Goal: Task Accomplishment & Management: Complete application form

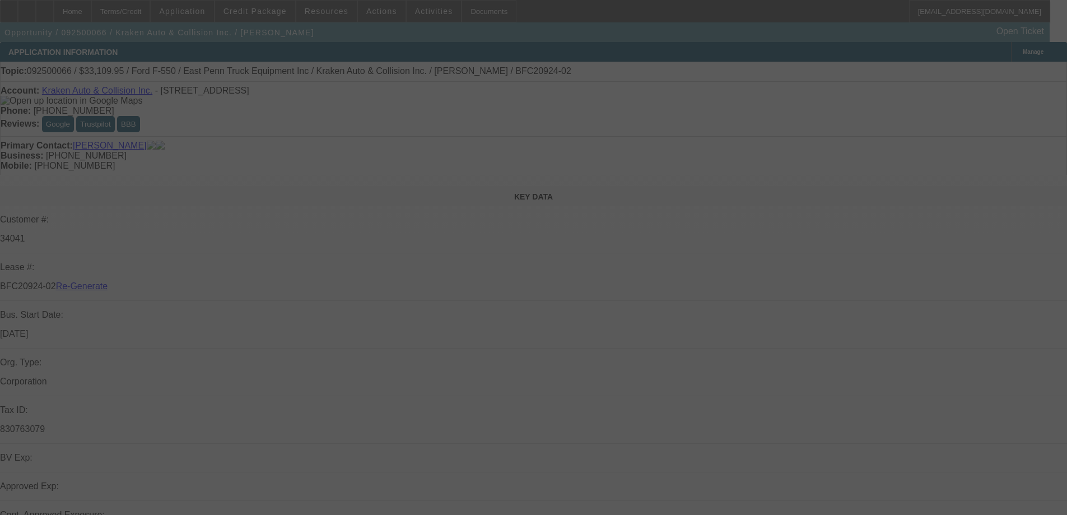
select select "4"
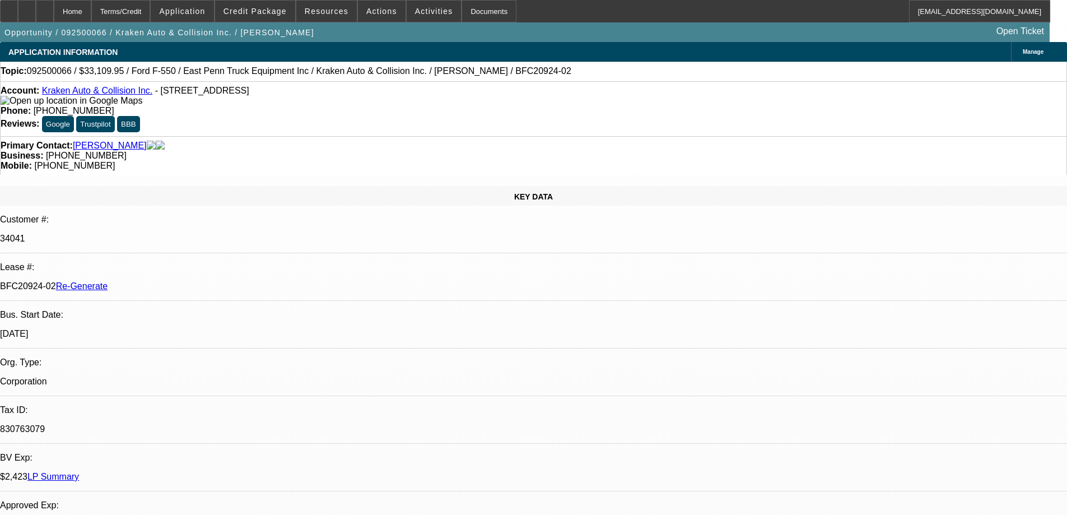
select select "0"
select select "0.1"
select select "1"
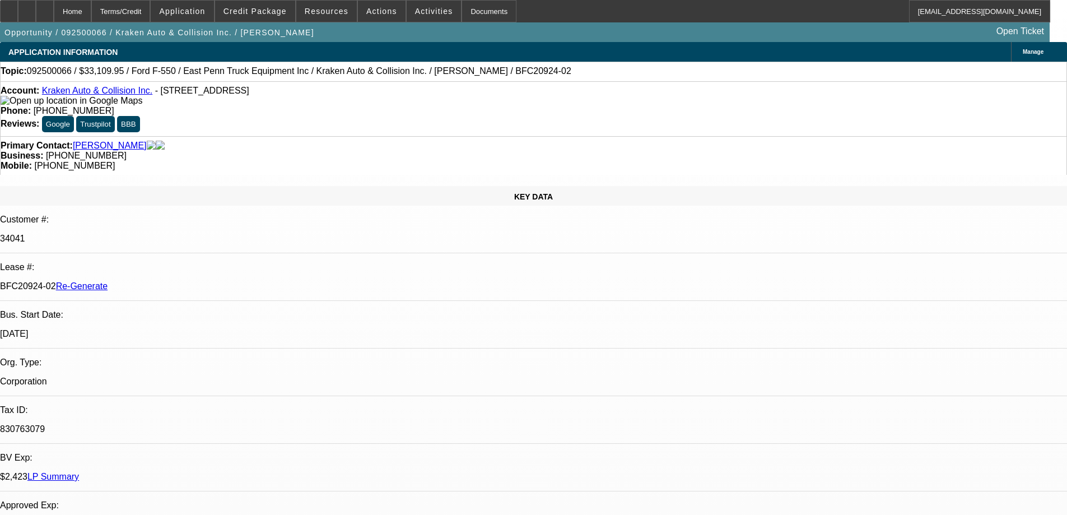
select select "4"
click at [312, 10] on span "Resources" at bounding box center [327, 11] width 44 height 9
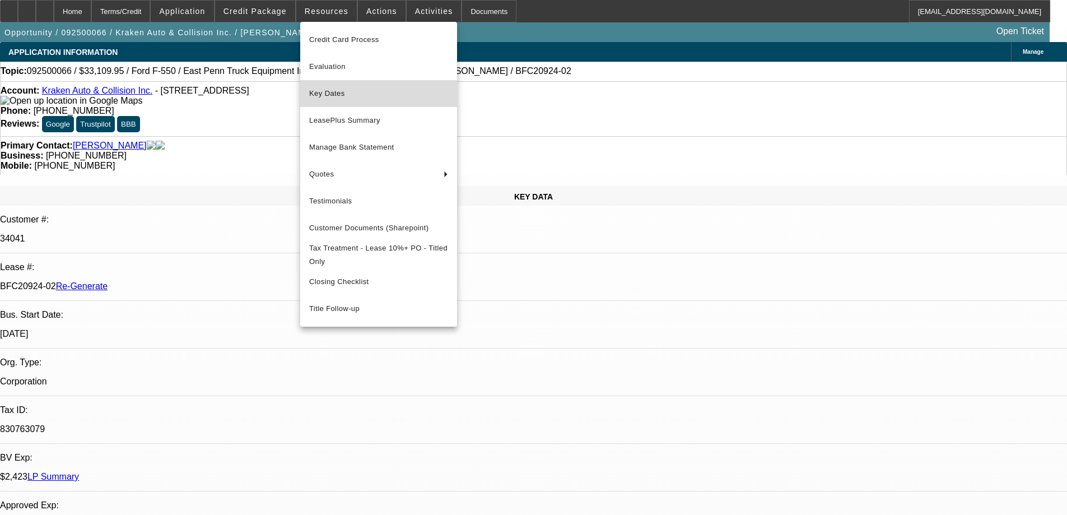
click at [344, 90] on span "Key Dates" at bounding box center [378, 93] width 139 height 13
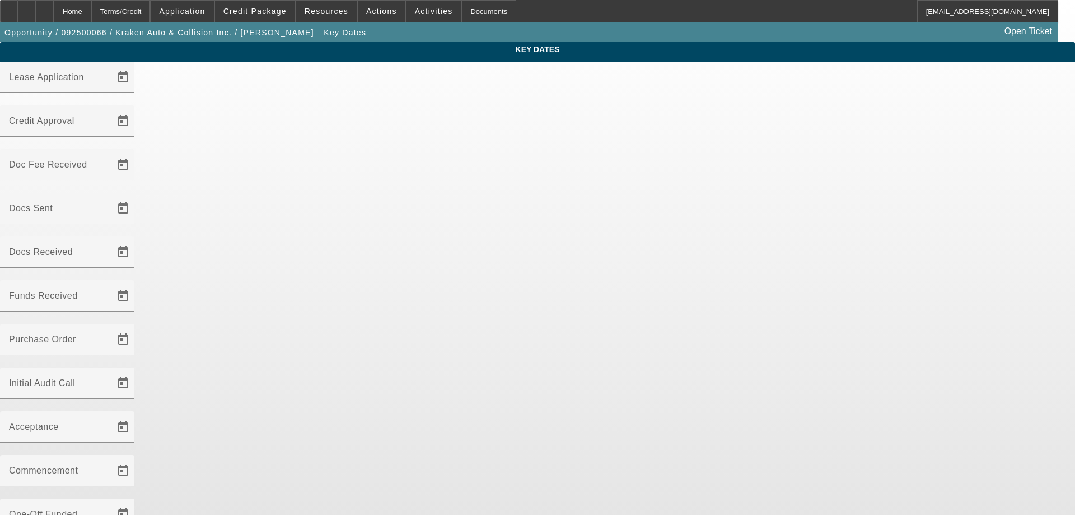
type input "9/4/2025"
type input "9/9/2025"
type input "9/16/2025"
type input "9/17/2025"
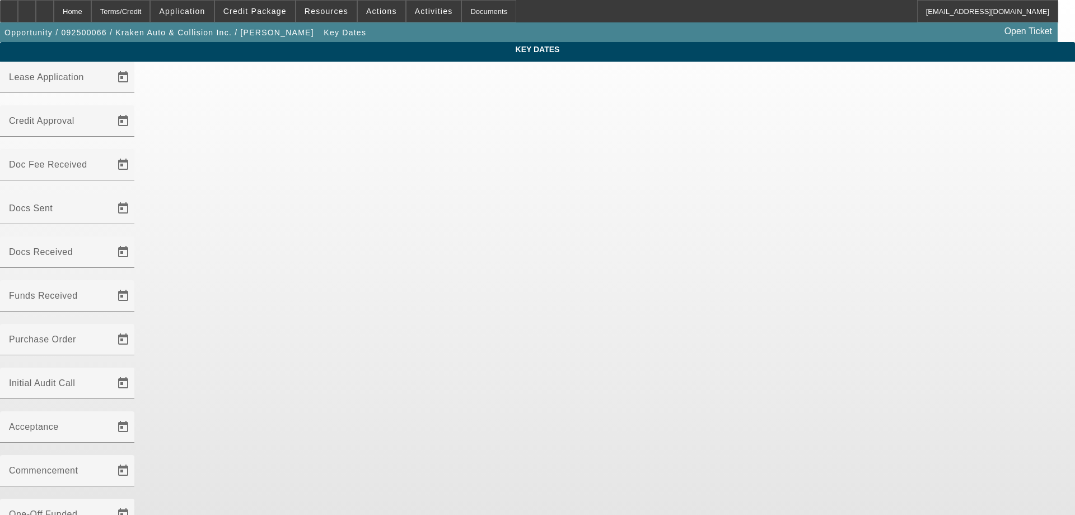
type input "9/19/2025"
type input "9/24/2025"
type input "10/1/2025"
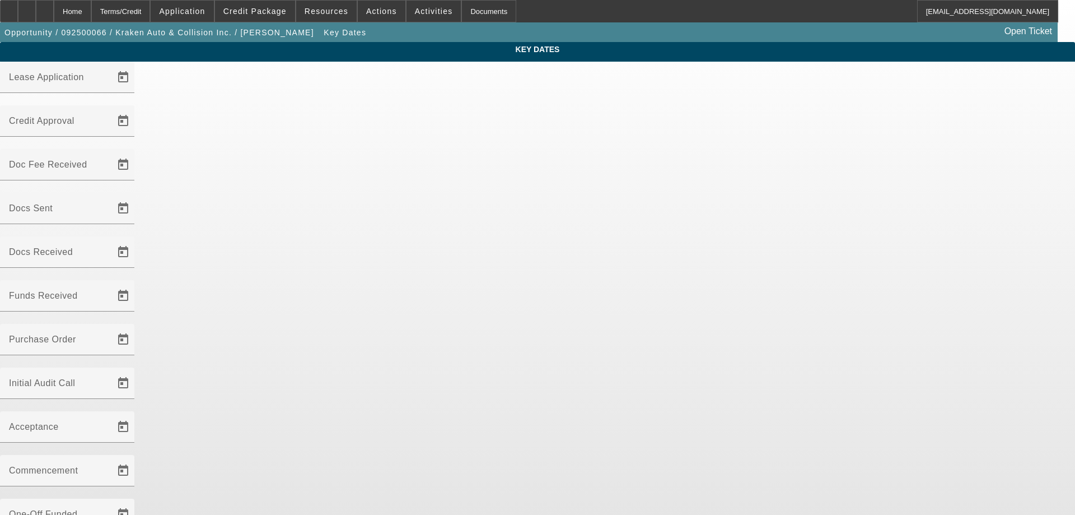
type input "11/1/2025"
type input "9/30/2025"
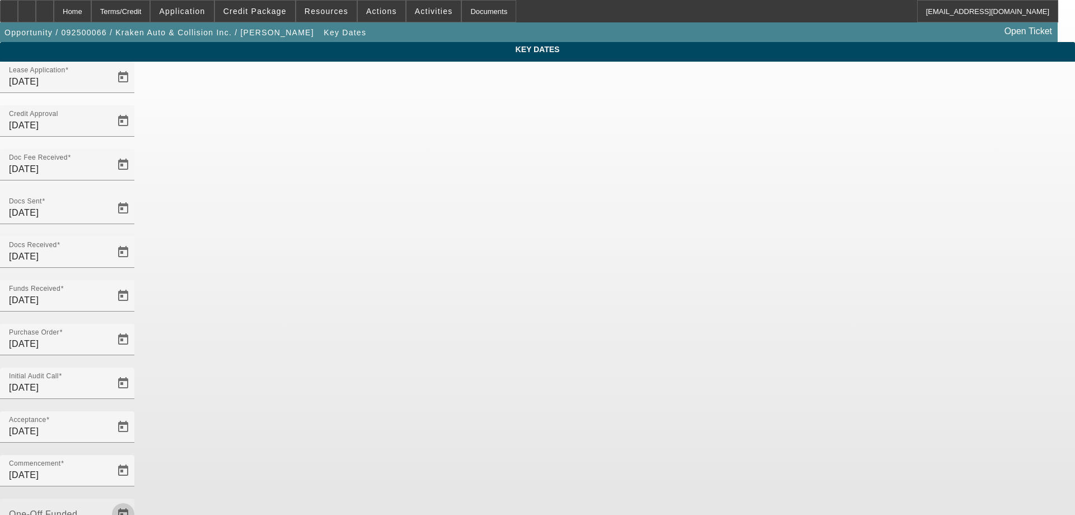
click at [137, 501] on span "Open calendar" at bounding box center [123, 514] width 27 height 27
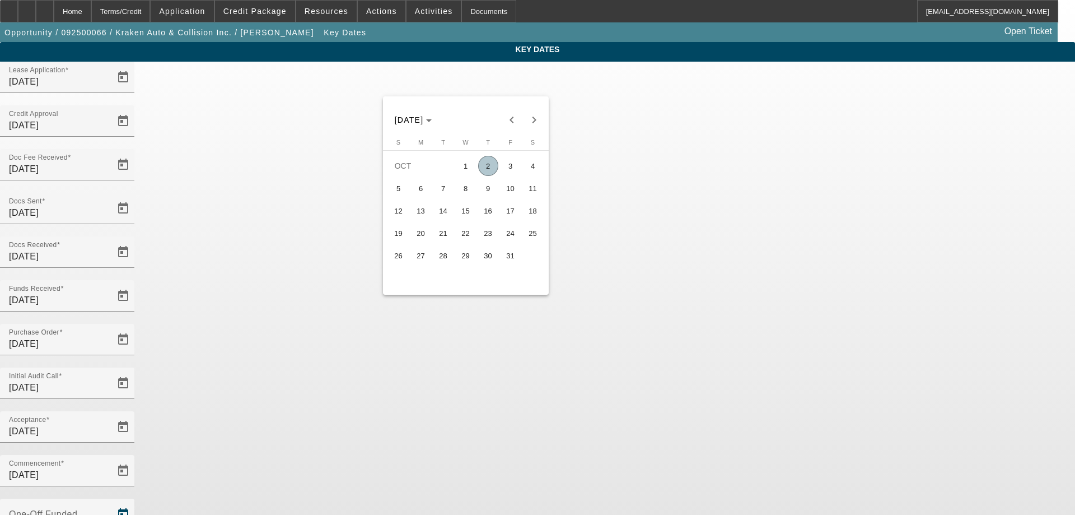
click at [492, 169] on span "2" at bounding box center [488, 166] width 20 height 20
type input "10/2/2025"
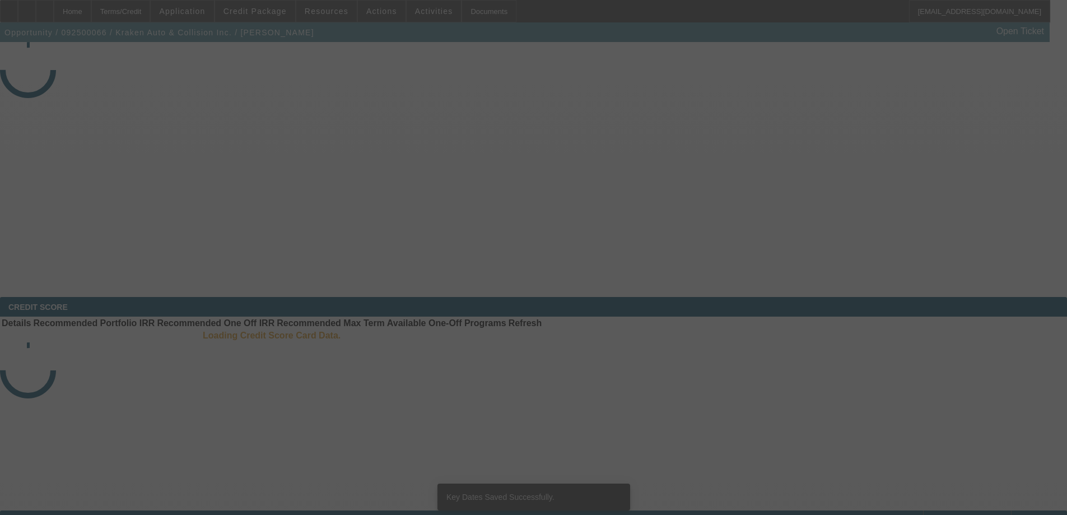
select select "4"
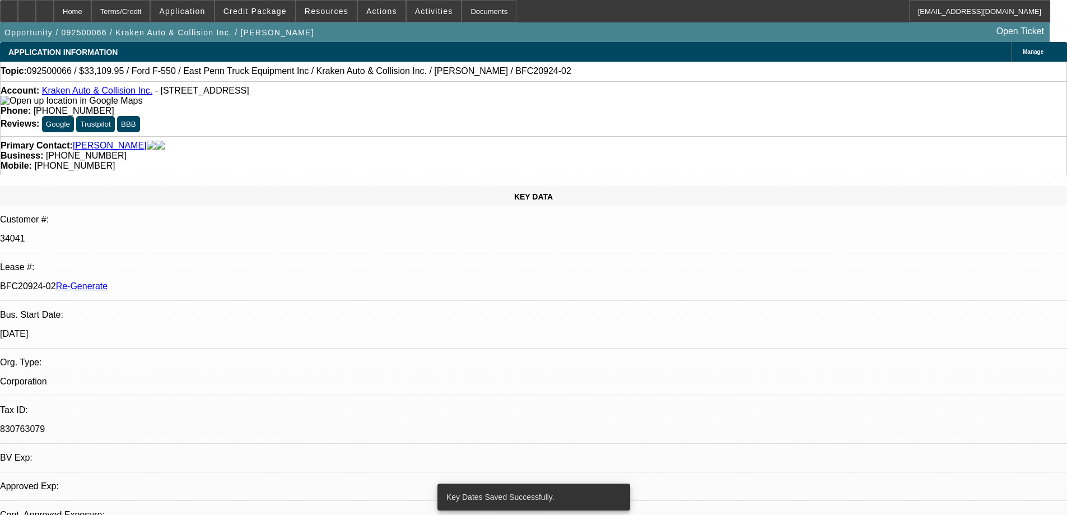
select select "0"
select select "0.1"
select select "4"
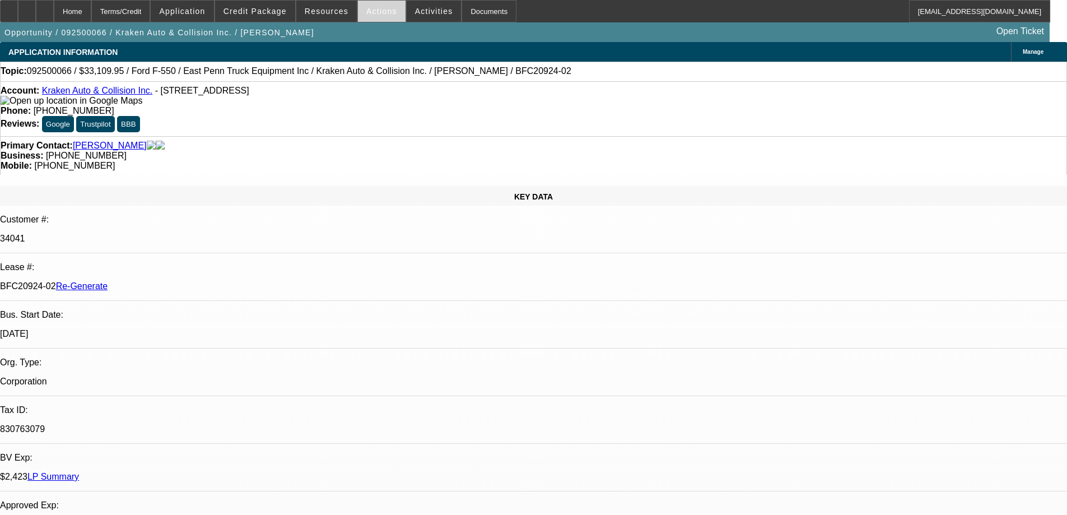
click at [358, 10] on span at bounding box center [382, 11] width 48 height 27
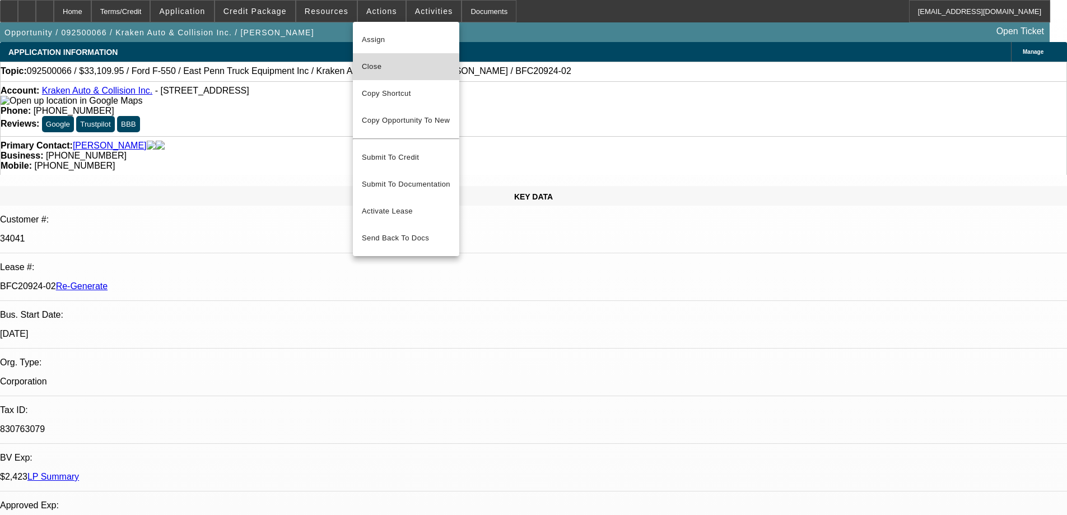
click at [378, 68] on span "Close" at bounding box center [406, 66] width 88 height 13
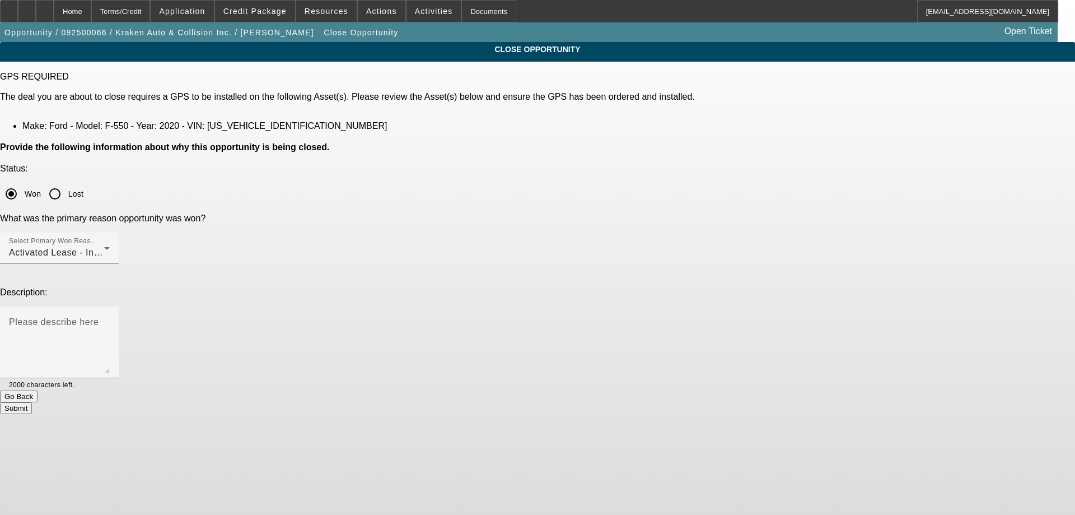
click at [32, 402] on button "Submit" at bounding box center [16, 408] width 32 height 12
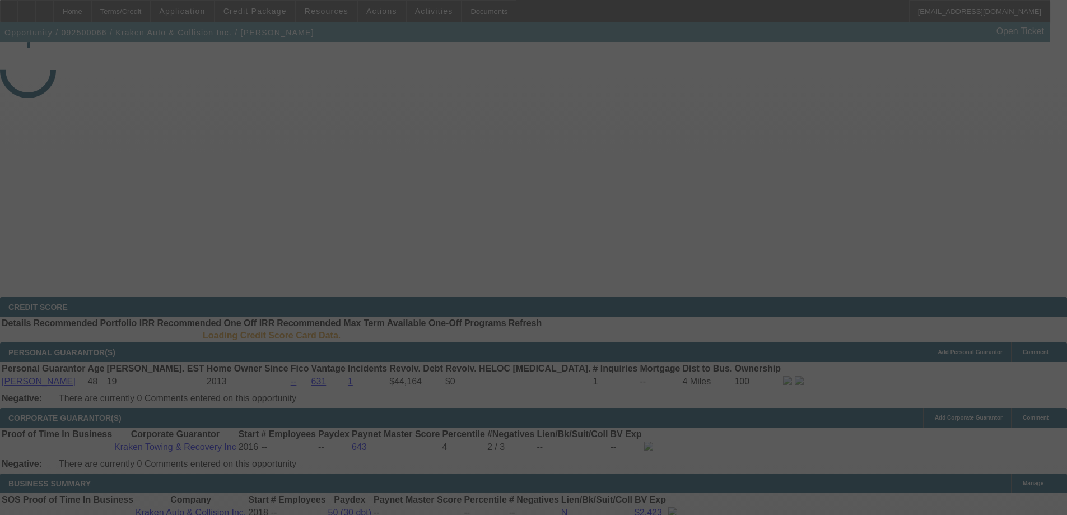
select select "4"
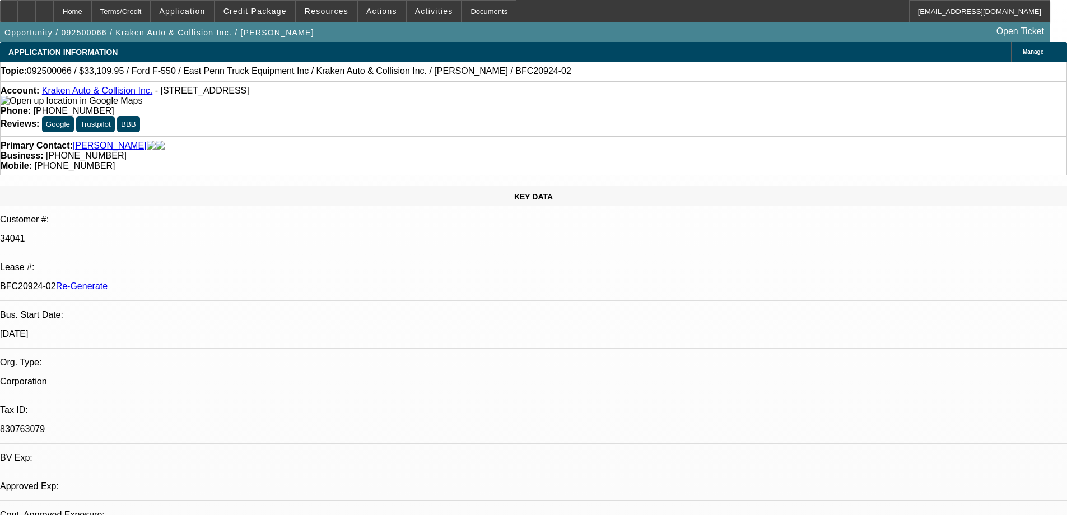
select select "0"
select select "0.1"
select select "4"
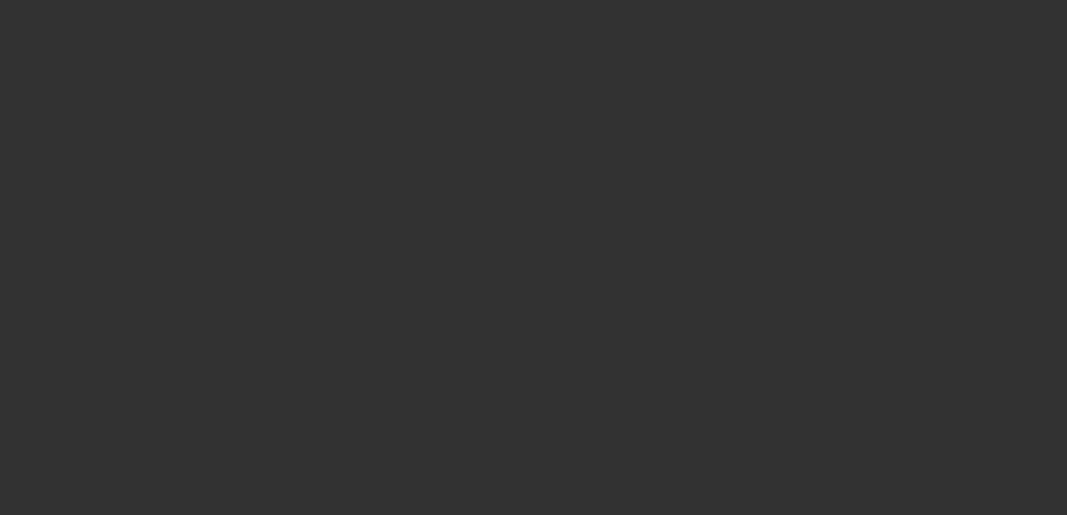
select select "4"
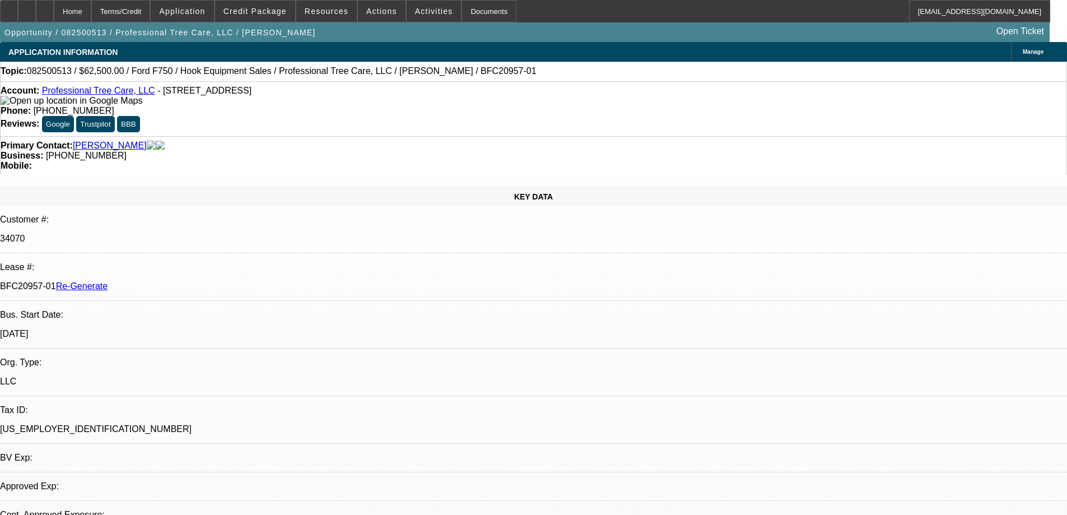
select select "0"
select select "1"
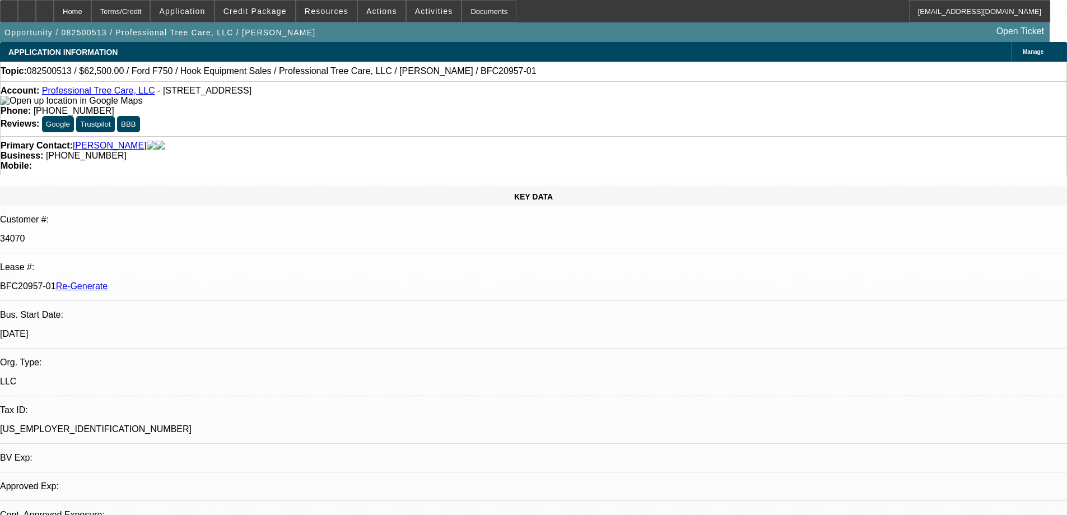
select select "6"
click at [343, 10] on span "Resources" at bounding box center [327, 11] width 44 height 9
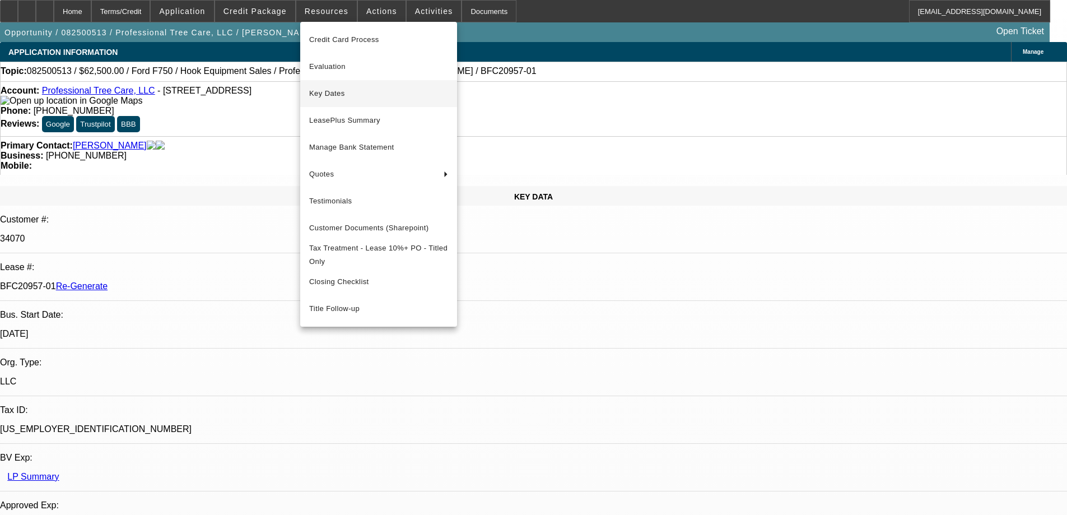
click at [357, 87] on span "Key Dates" at bounding box center [378, 93] width 139 height 13
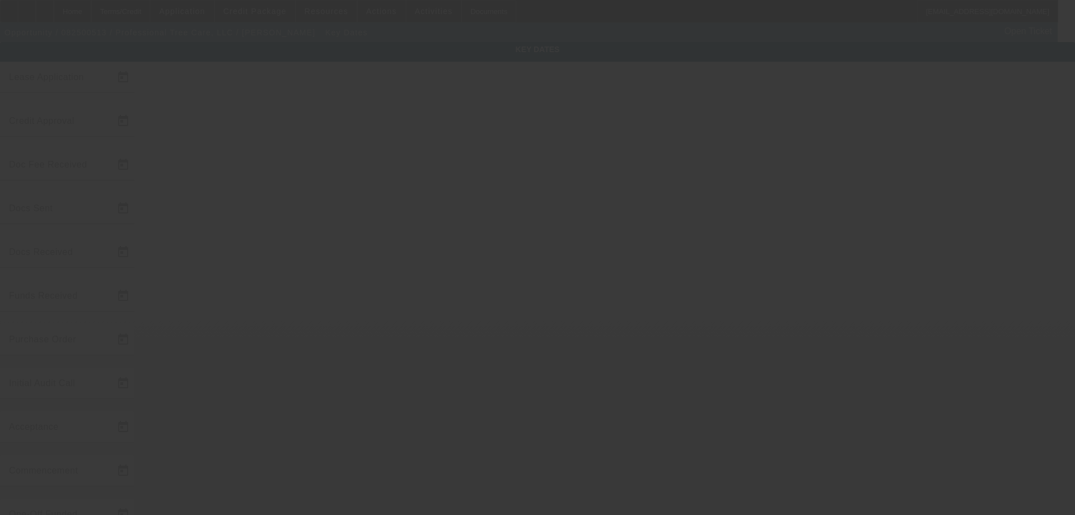
type input "8/19/2025"
type input "9/26/2025"
type input "9/2/2025"
type input "9/26/2025"
type input "9/29/2025"
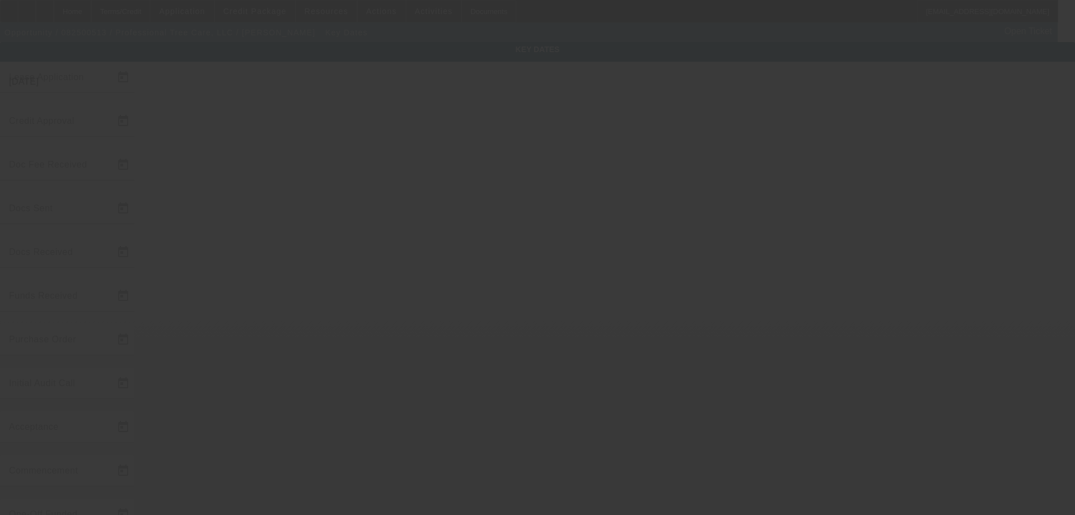
type input "9/29/2025"
type input "10/1/2025"
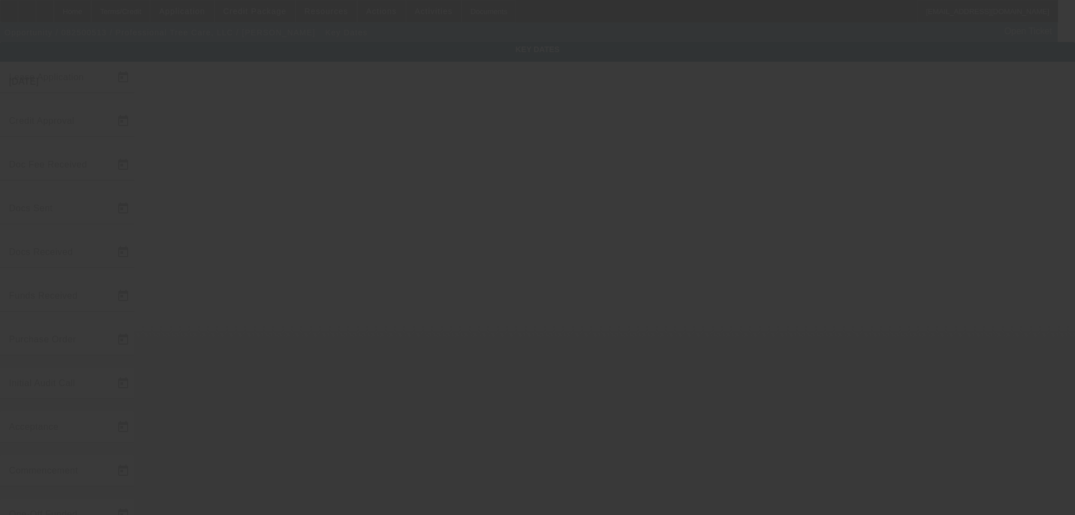
type input "11/1/2025"
type input "9/30/2025"
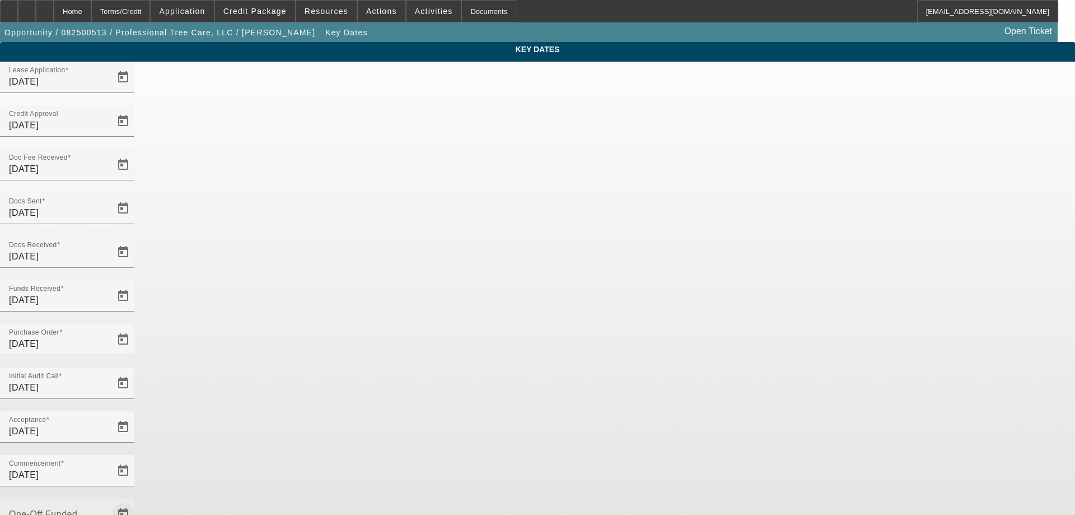
click at [137, 501] on span "Open calendar" at bounding box center [123, 514] width 27 height 27
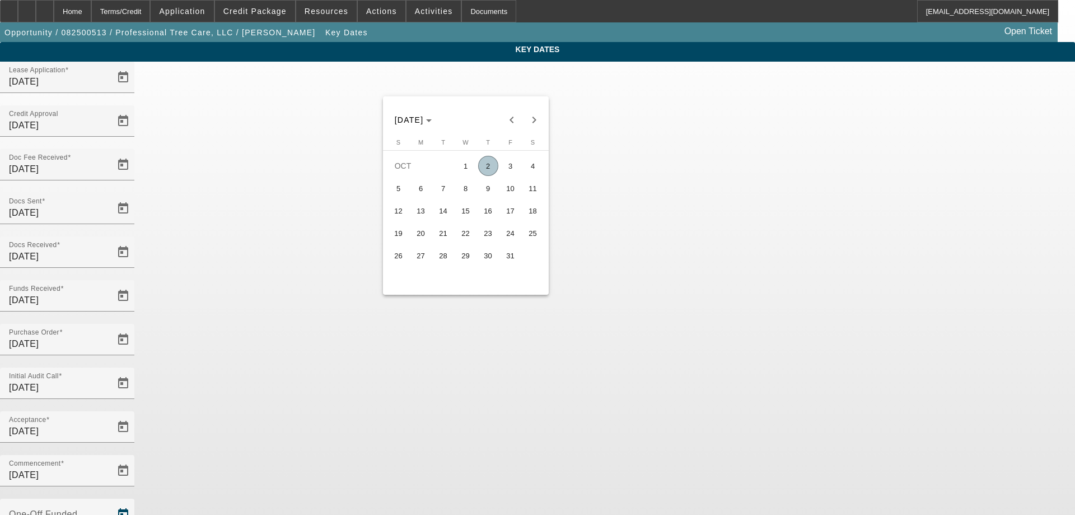
click at [494, 176] on span "2" at bounding box center [488, 166] width 20 height 20
type input "10/2/2025"
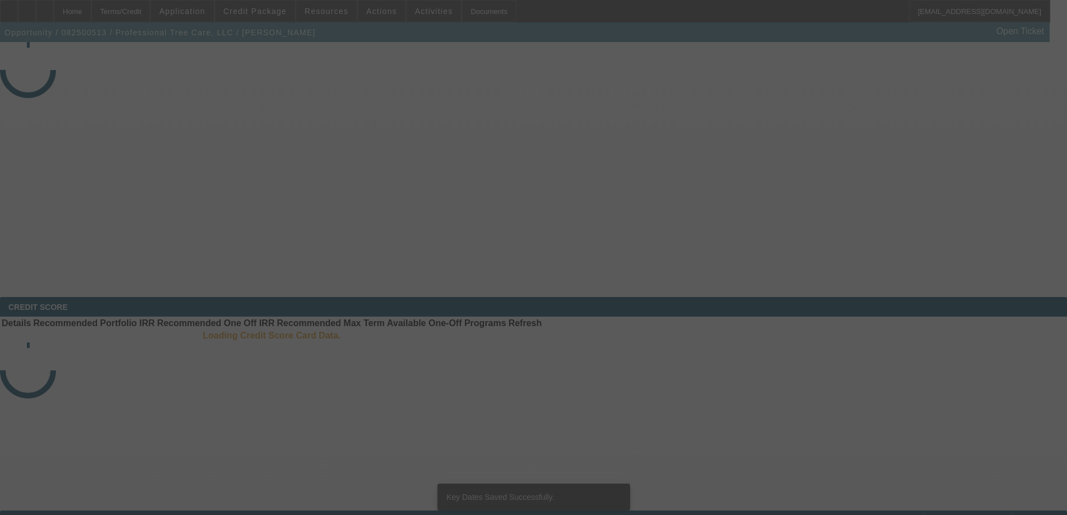
select select "4"
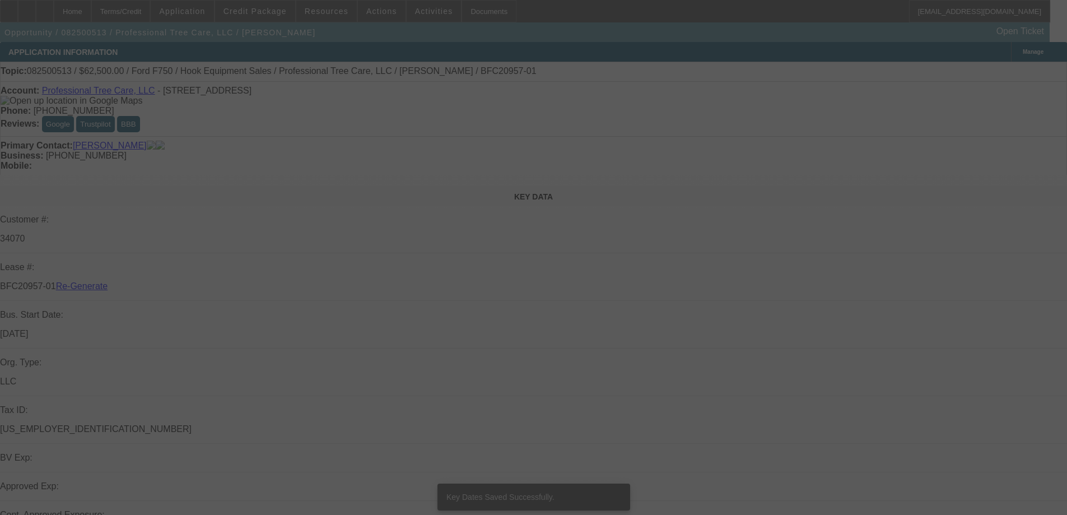
select select "0"
select select "6"
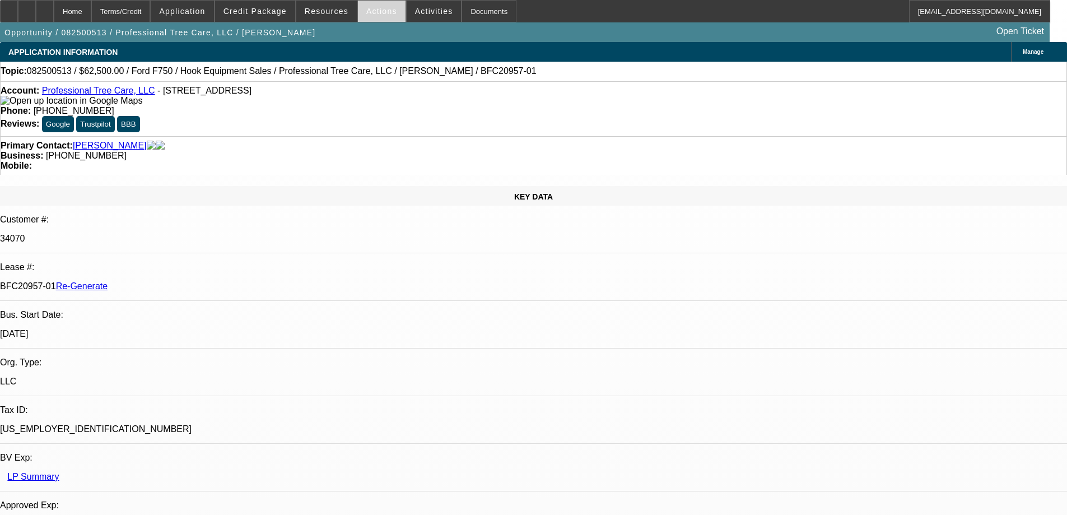
click at [376, 17] on span at bounding box center [382, 11] width 48 height 27
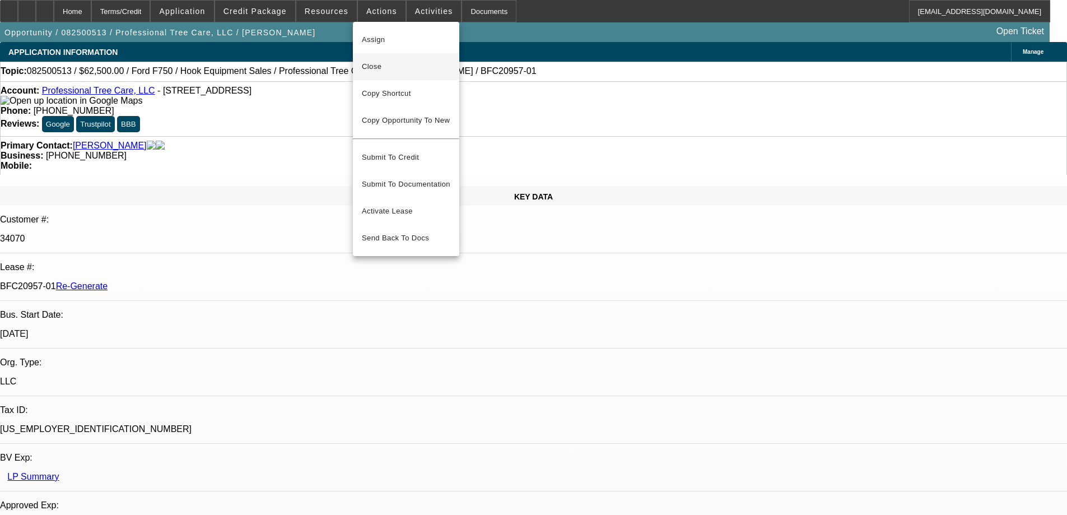
click at [376, 74] on button "Close" at bounding box center [406, 66] width 106 height 27
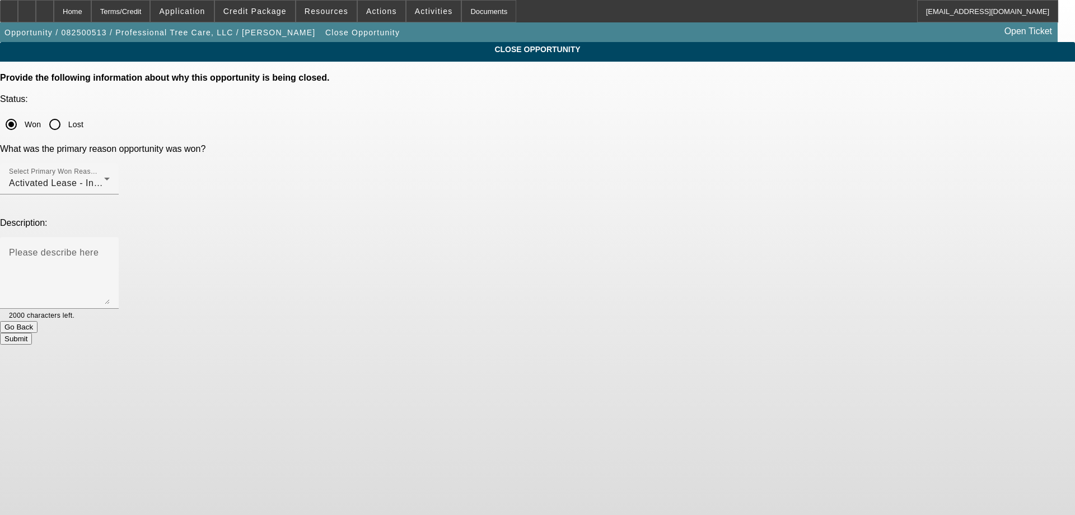
click at [32, 333] on button "Submit" at bounding box center [16, 339] width 32 height 12
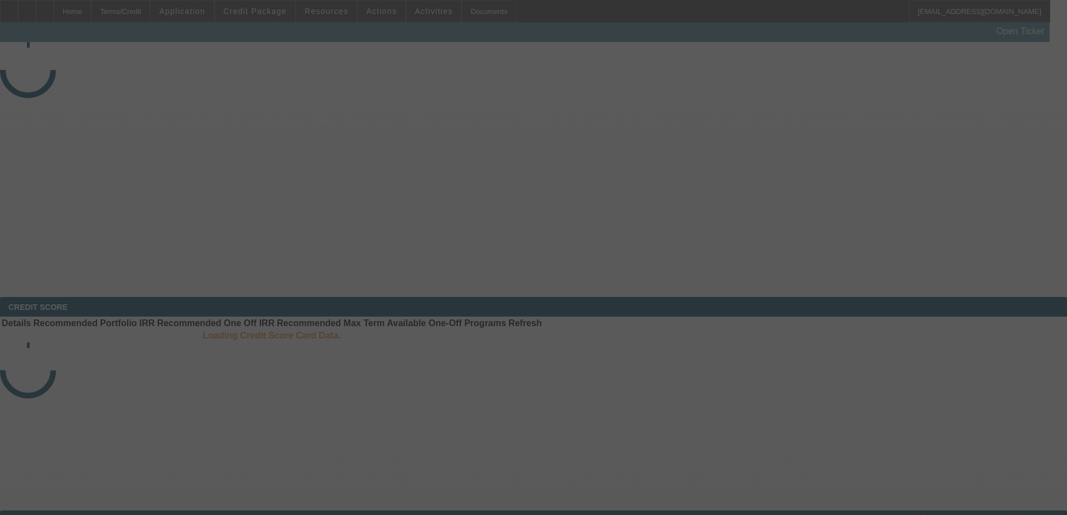
select select "4"
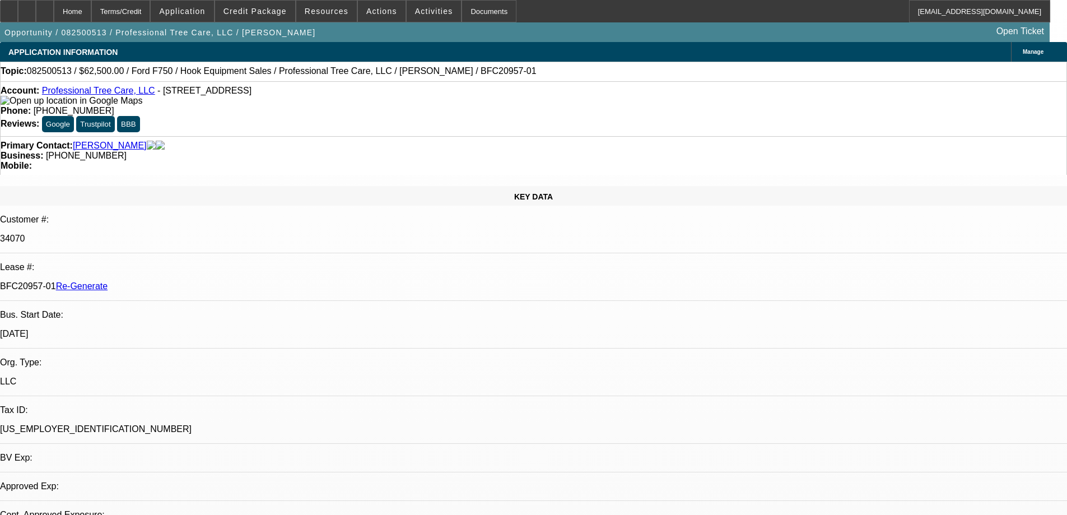
select select "0"
select select "1"
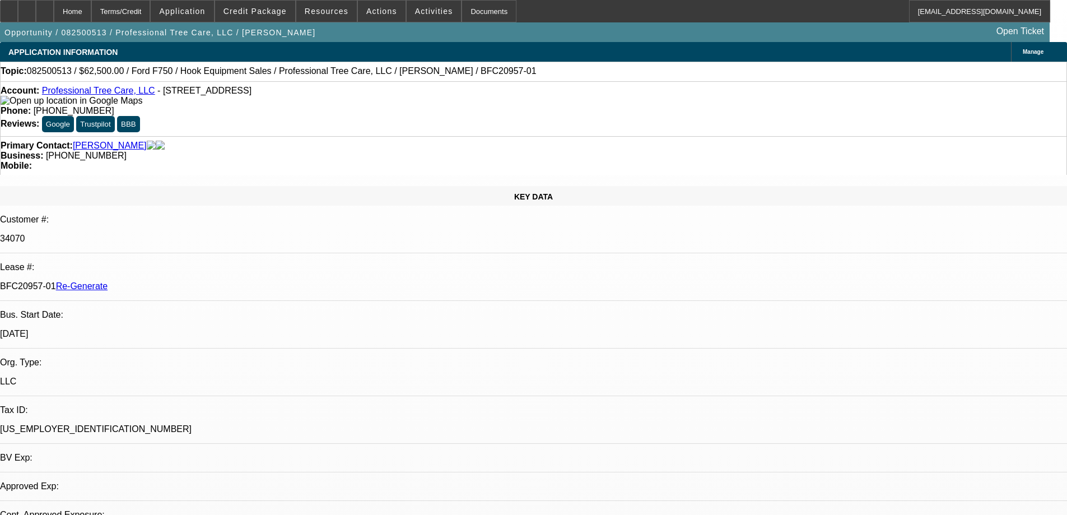
select select "6"
